Goal: Information Seeking & Learning: Learn about a topic

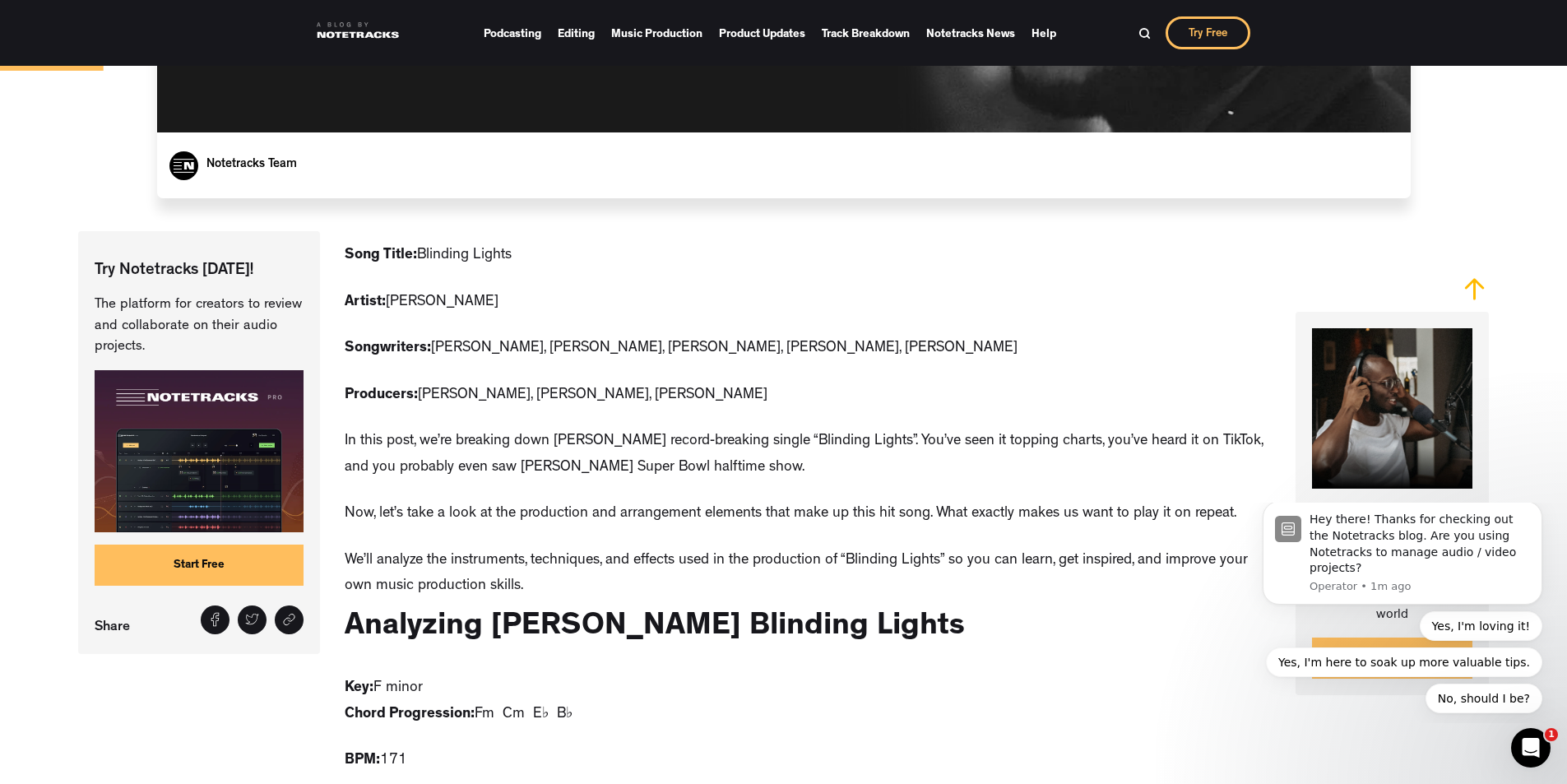
scroll to position [822, 0]
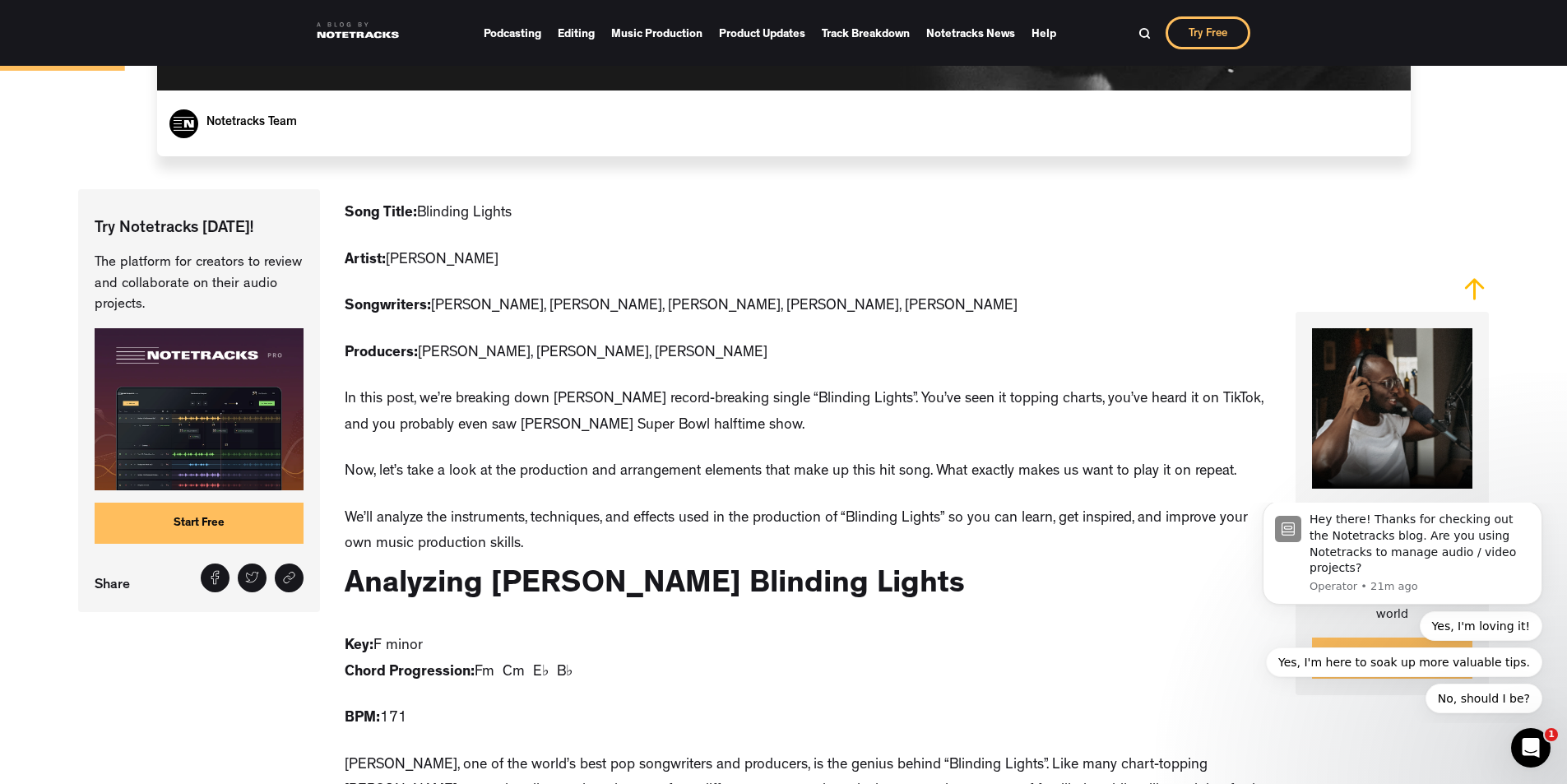
click at [433, 341] on p "Producers: [PERSON_NAME], [PERSON_NAME], [PERSON_NAME]" at bounding box center [555, 354] width 423 height 26
drag, startPoint x: 433, startPoint y: 303, endPoint x: 652, endPoint y: 293, distance: 219.2
click at [652, 341] on p "Producers: [PERSON_NAME], [PERSON_NAME], [PERSON_NAME]" at bounding box center [555, 354] width 423 height 26
copy p "[PERSON_NAME], [PERSON_NAME], [PERSON_NAME]"
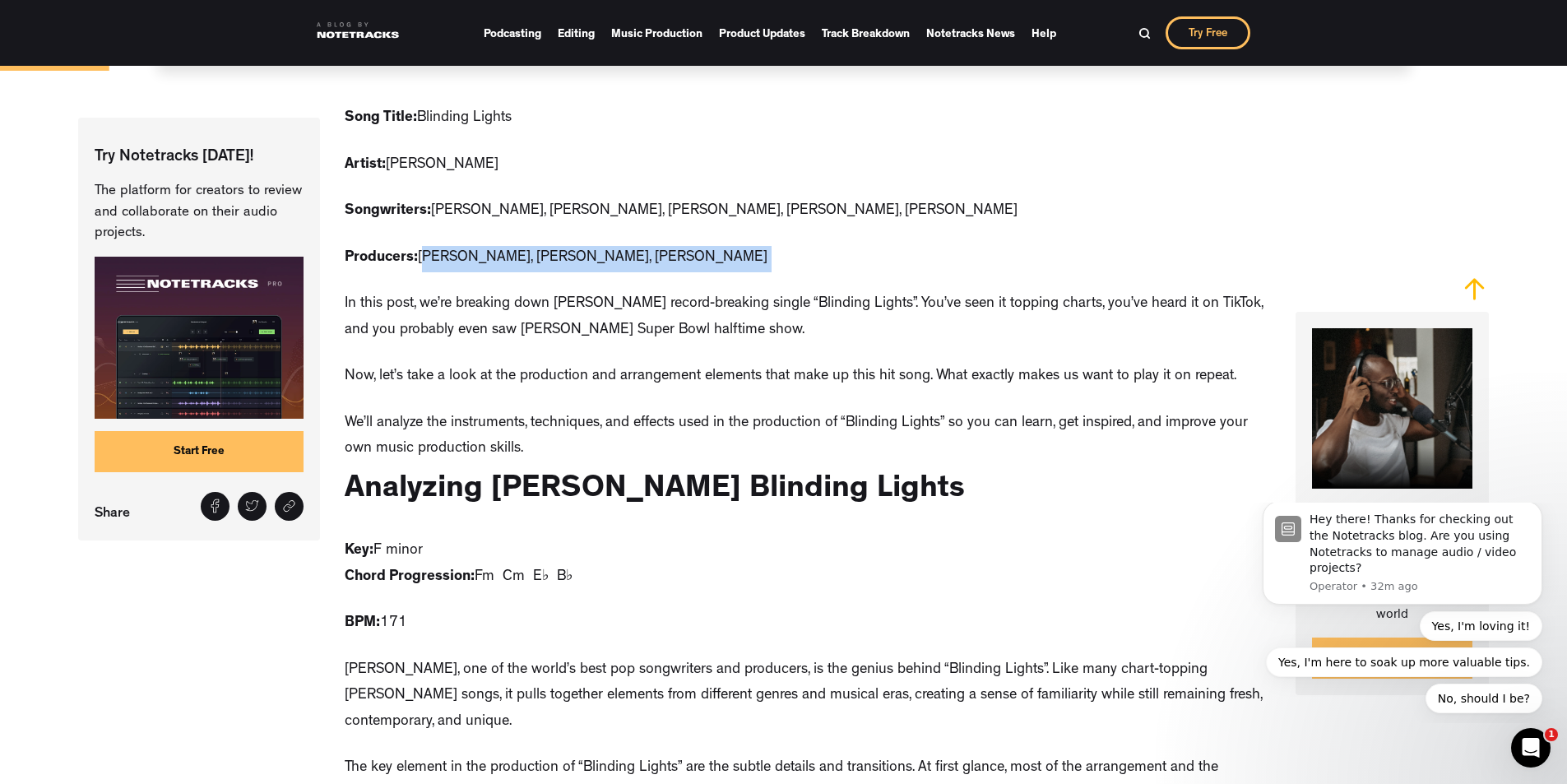
scroll to position [942, 0]
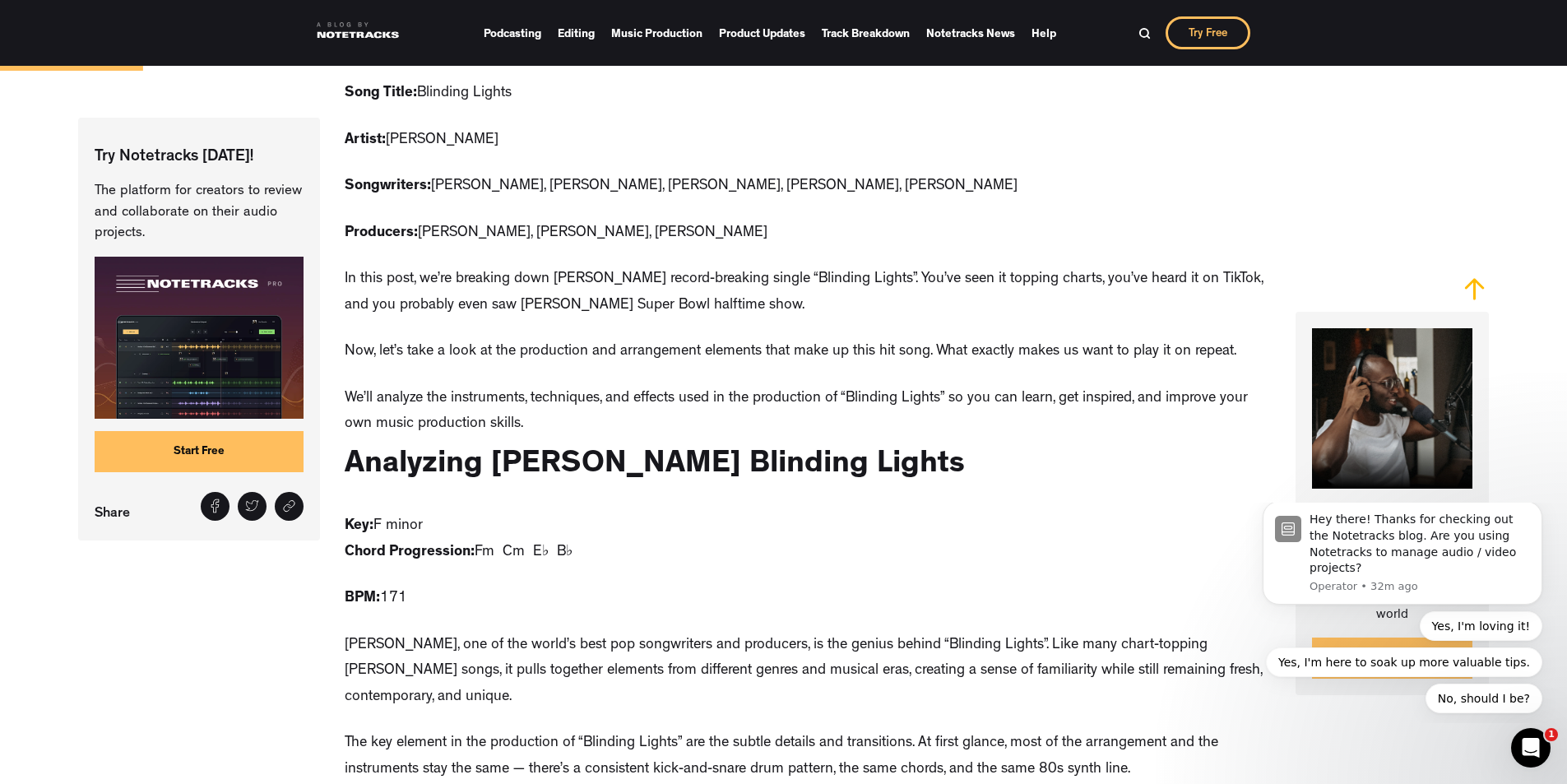
click at [476, 514] on p "Key: F minor Chord Progression: Fm Cm E♭ B♭" at bounding box center [458, 540] width 228 height 52
drag, startPoint x: 476, startPoint y: 497, endPoint x: 557, endPoint y: 500, distance: 81.1
click at [557, 514] on p "Key: F minor Chord Progression: Fm Cm E♭ B♭" at bounding box center [458, 540] width 228 height 52
click at [560, 514] on p "Key: F minor Chord Progression: Fm Cm E♭ B♭" at bounding box center [458, 540] width 228 height 52
drag, startPoint x: 560, startPoint y: 501, endPoint x: 475, endPoint y: 504, distance: 85.1
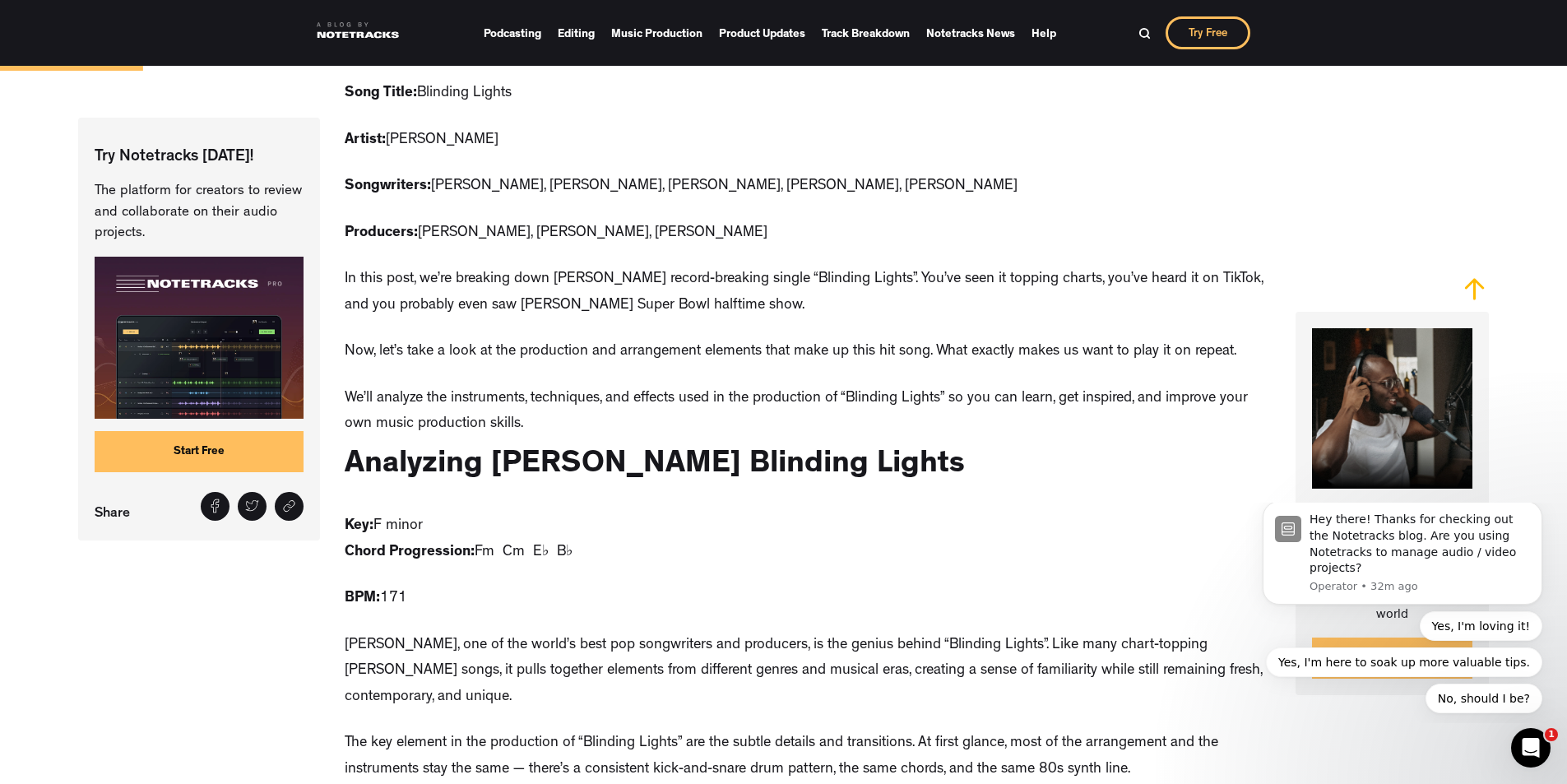
click at [475, 514] on p "Key: F minor Chord Progression: Fm Cm E♭ B♭" at bounding box center [458, 540] width 228 height 52
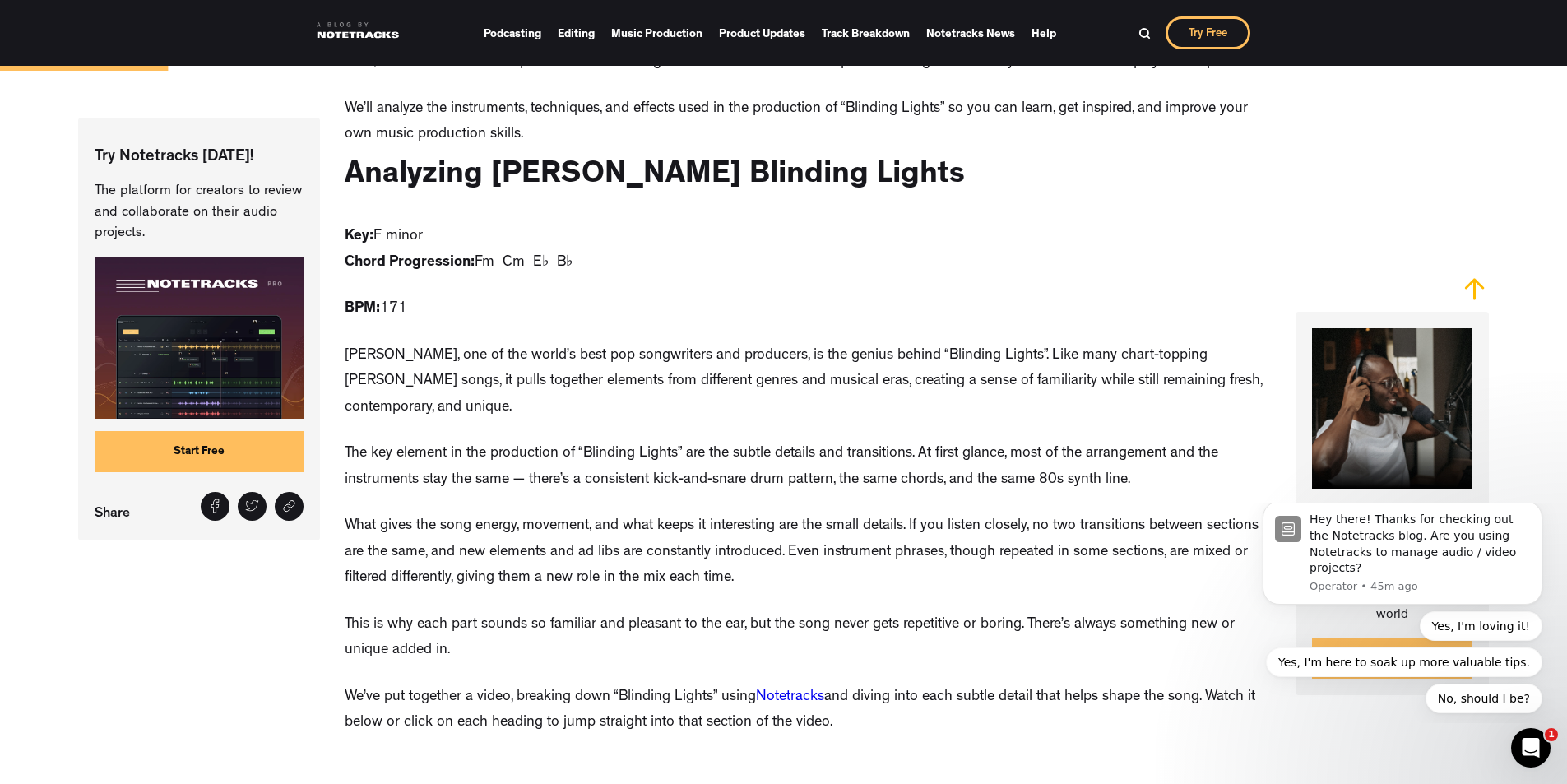
scroll to position [1233, 0]
drag, startPoint x: 1137, startPoint y: 422, endPoint x: 344, endPoint y: 397, distance: 793.4
click at [345, 440] on p "The key element in the production of “Blinding Lights” are the subtle details a…" at bounding box center [808, 466] width 926 height 52
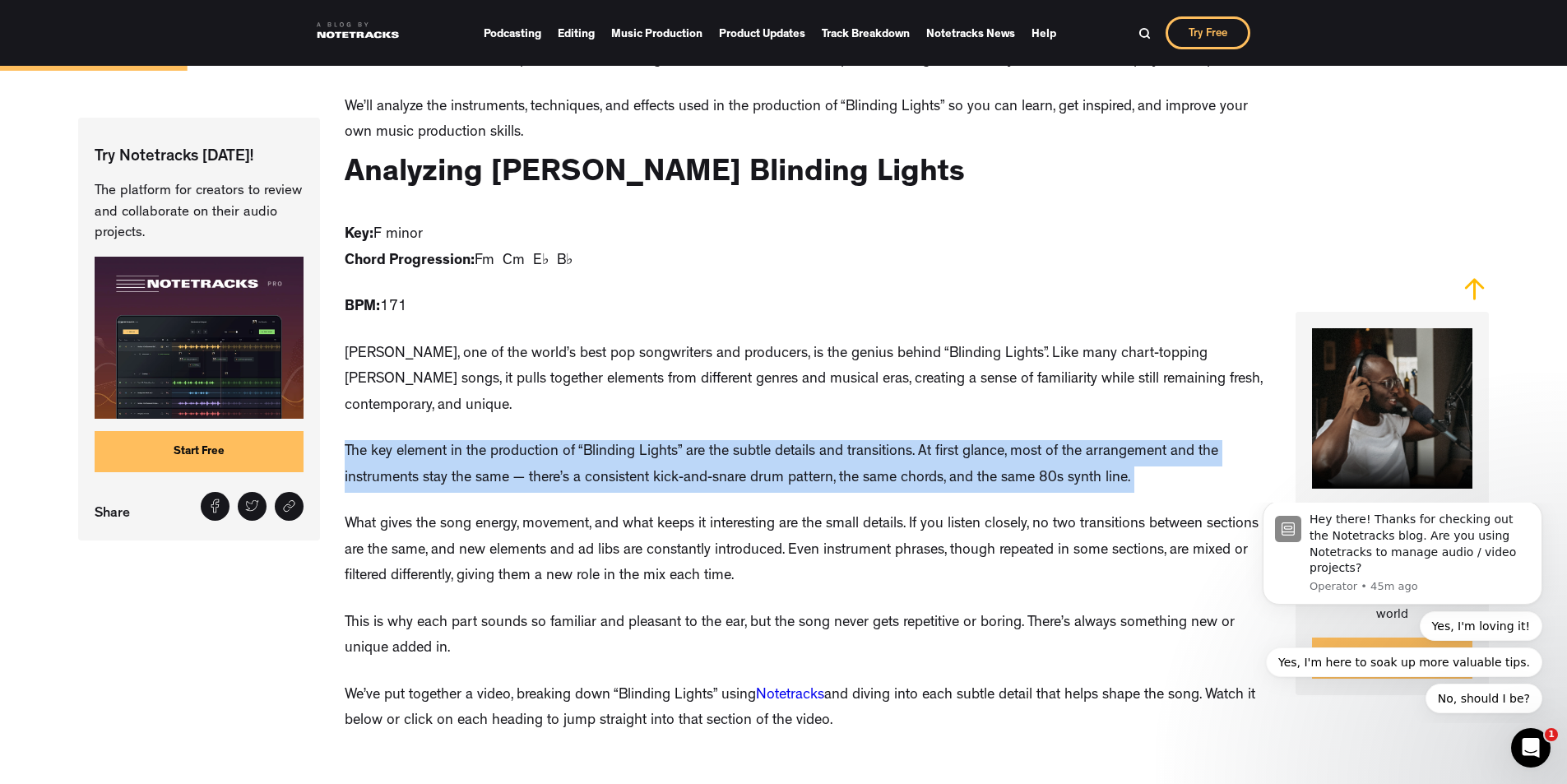
drag, startPoint x: 344, startPoint y: 397, endPoint x: 1168, endPoint y: 422, distance: 824.4
click at [1168, 440] on p "The key element in the production of “Blinding Lights” are the subtle details a…" at bounding box center [808, 466] width 926 height 52
